Goal: Find contact information: Find contact information

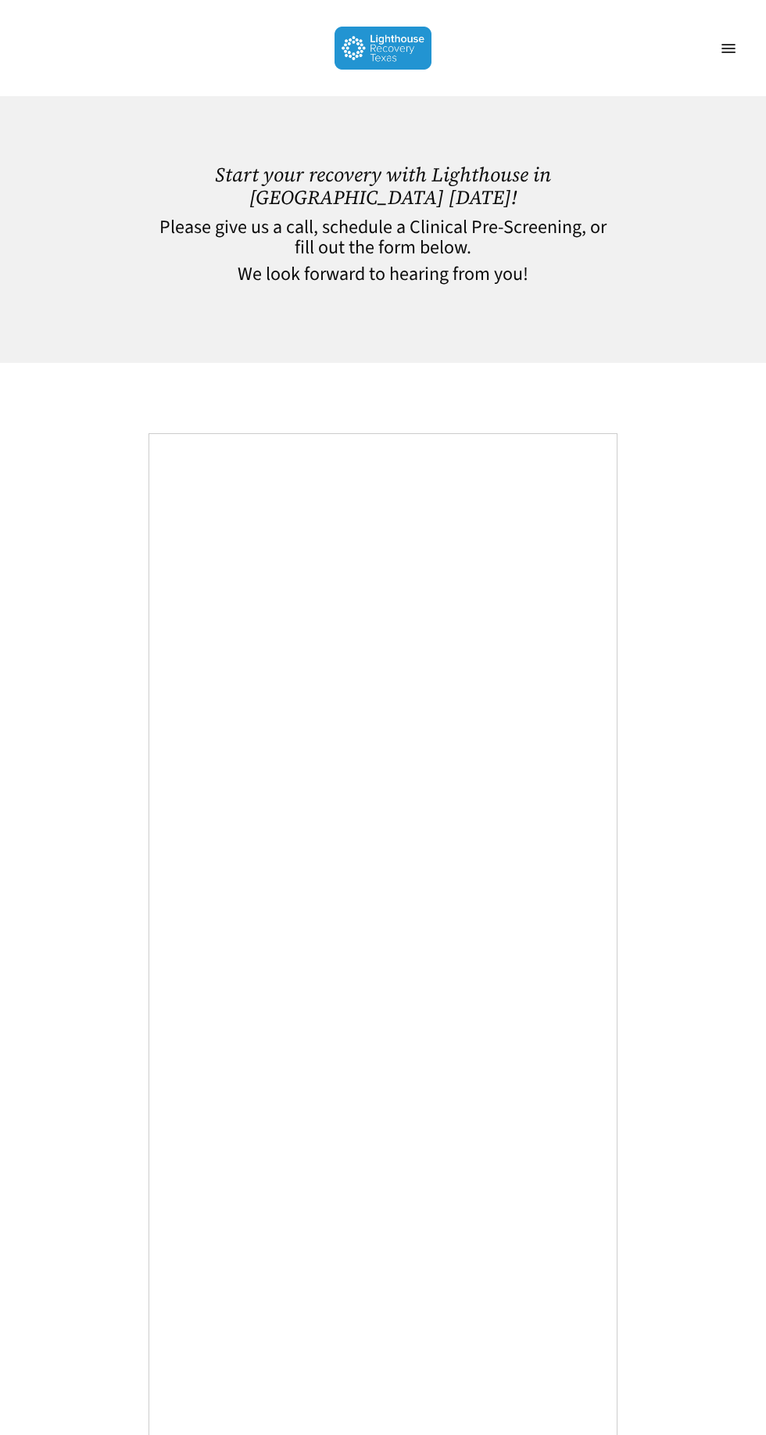
click at [726, 56] on link "Menu" at bounding box center [728, 49] width 31 height 16
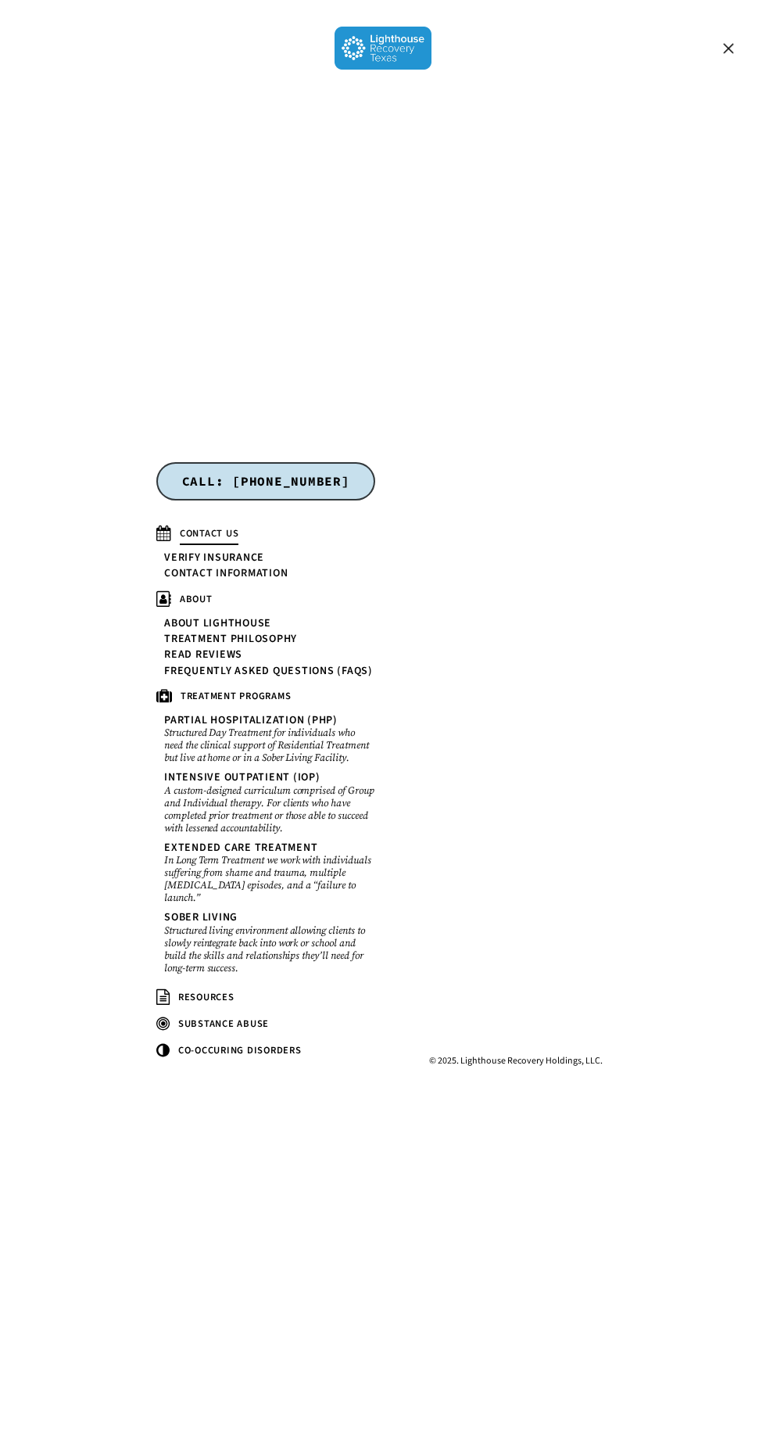
scroll to position [2208, 0]
click at [197, 540] on span "CONTACT US" at bounding box center [209, 533] width 59 height 14
click at [727, 48] on span "Navigation Menu" at bounding box center [729, 48] width 14 height 14
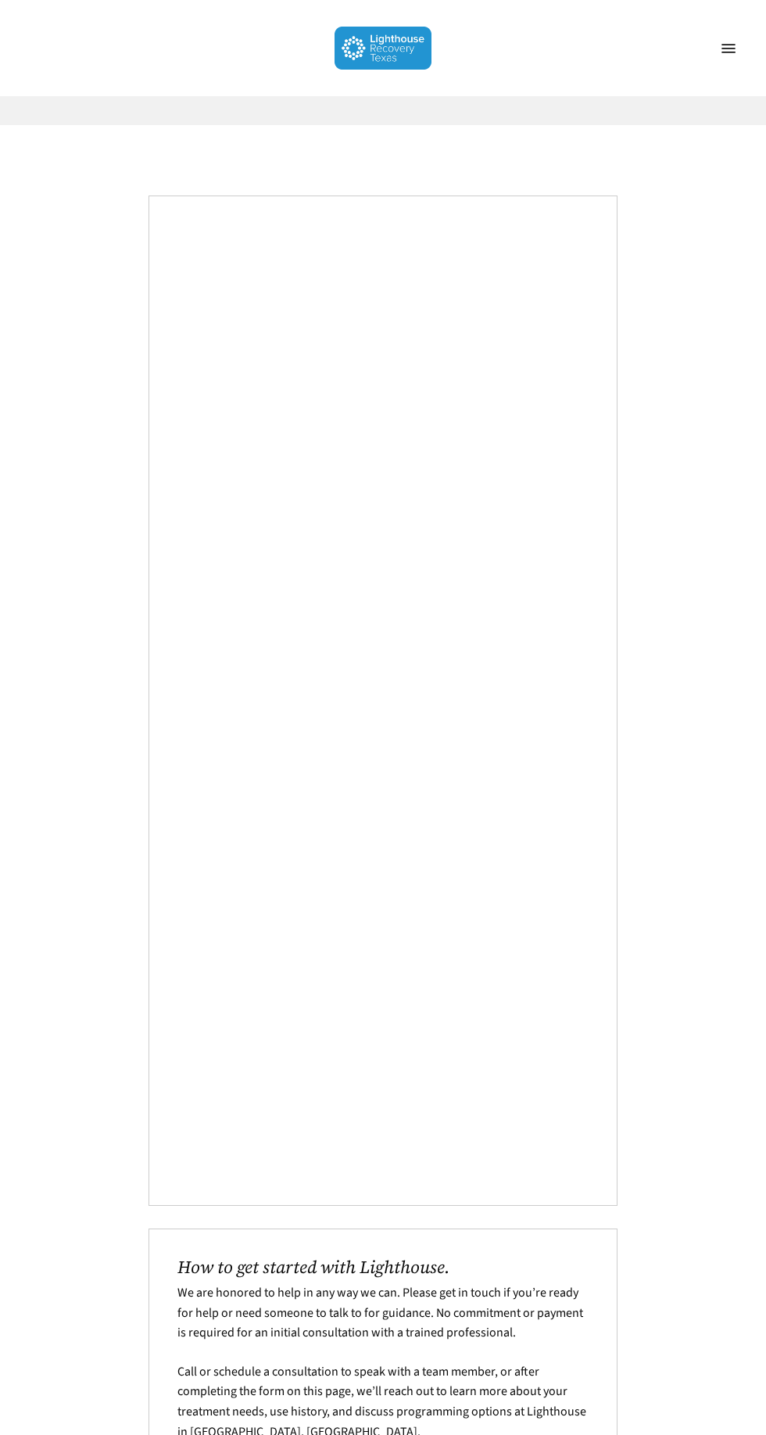
scroll to position [320, 0]
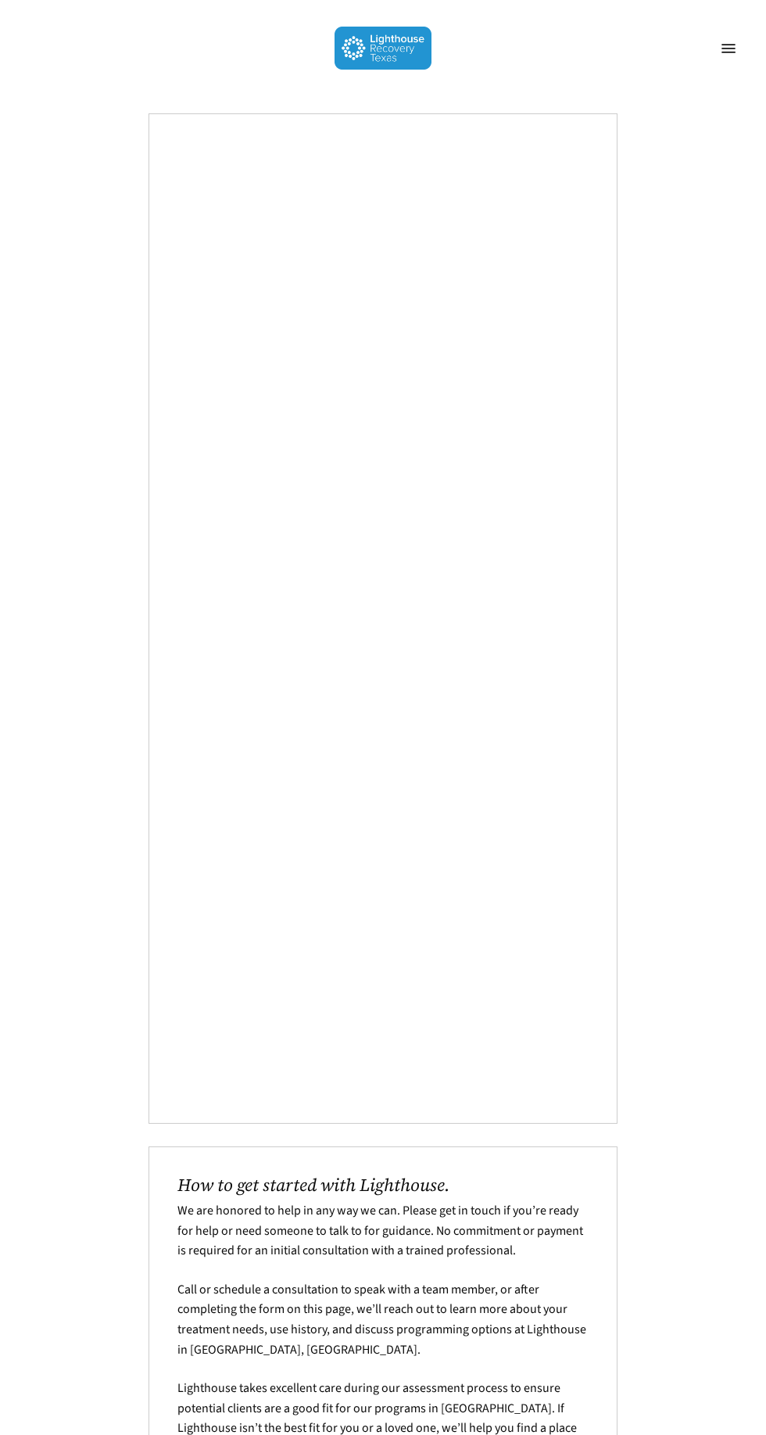
click at [86, 832] on div "Start your recovery with Lighthouse in Dallas today! Please give us a call, sch…" at bounding box center [383, 891] width 766 height 2231
